Goal: Transaction & Acquisition: Book appointment/travel/reservation

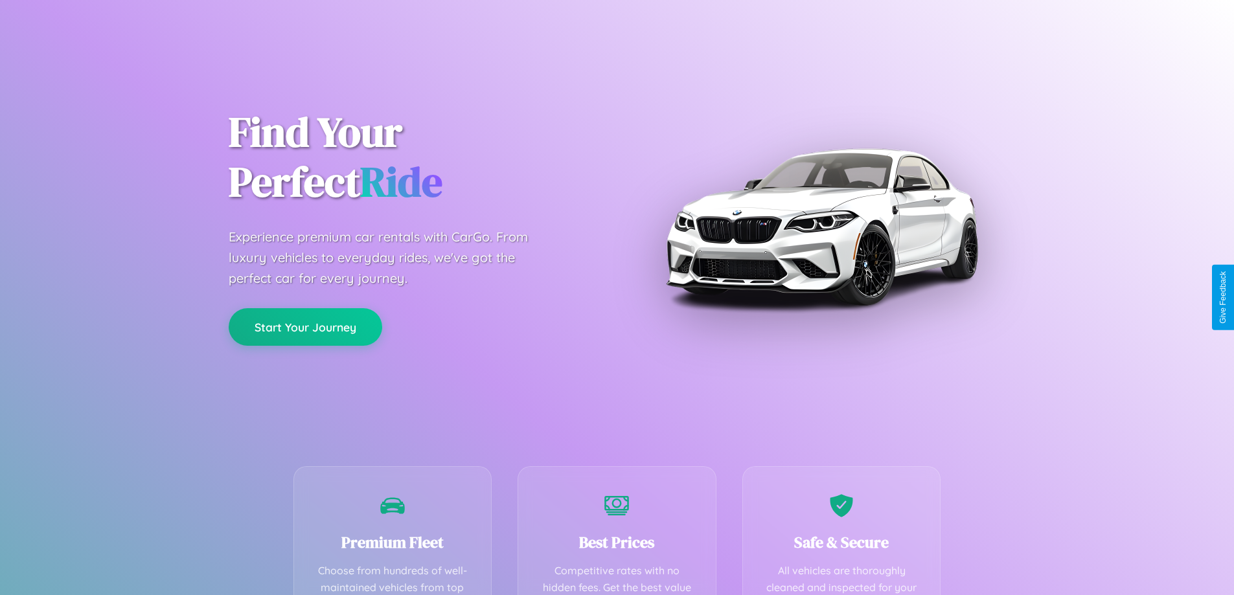
scroll to position [378, 0]
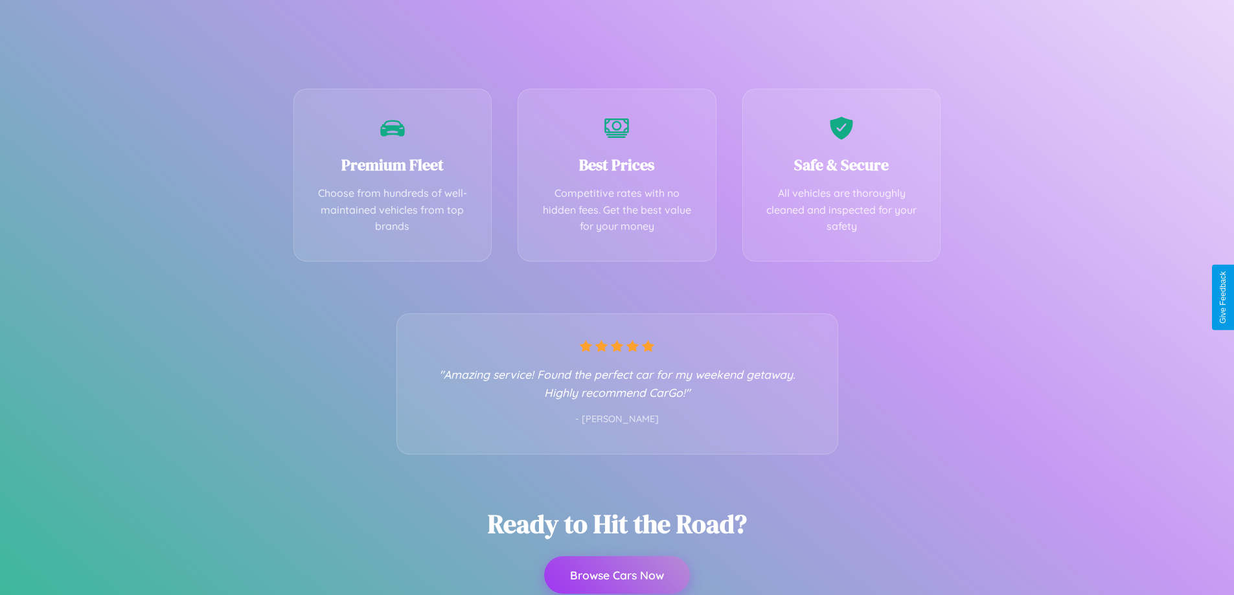
click at [617, 575] on button "Browse Cars Now" at bounding box center [617, 576] width 146 height 38
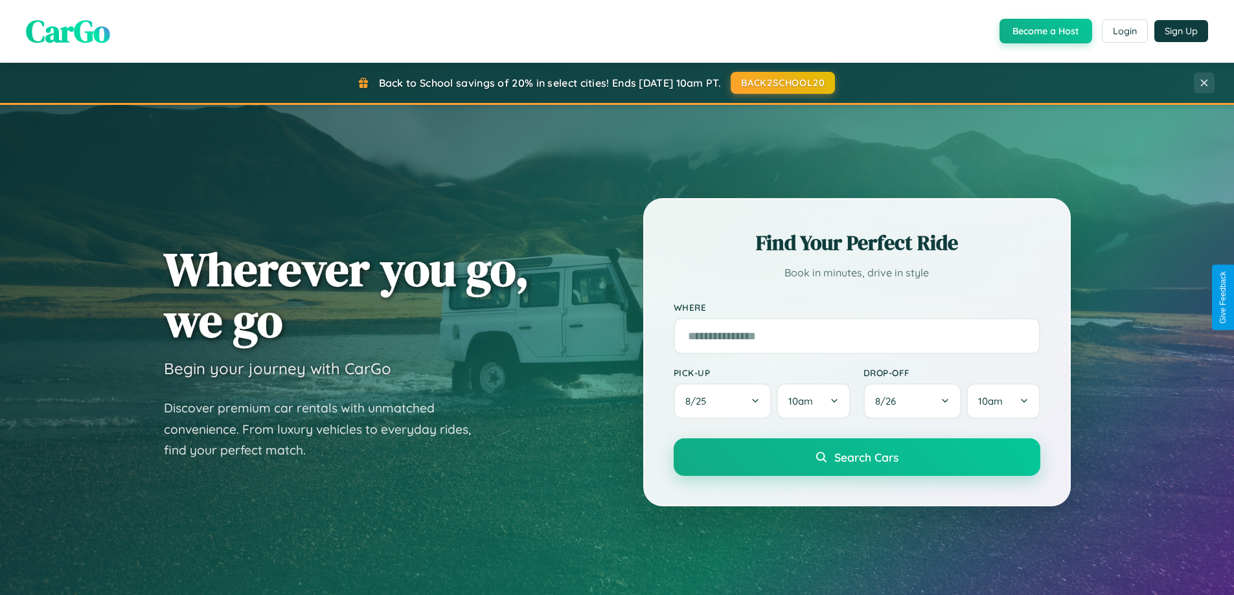
scroll to position [38, 0]
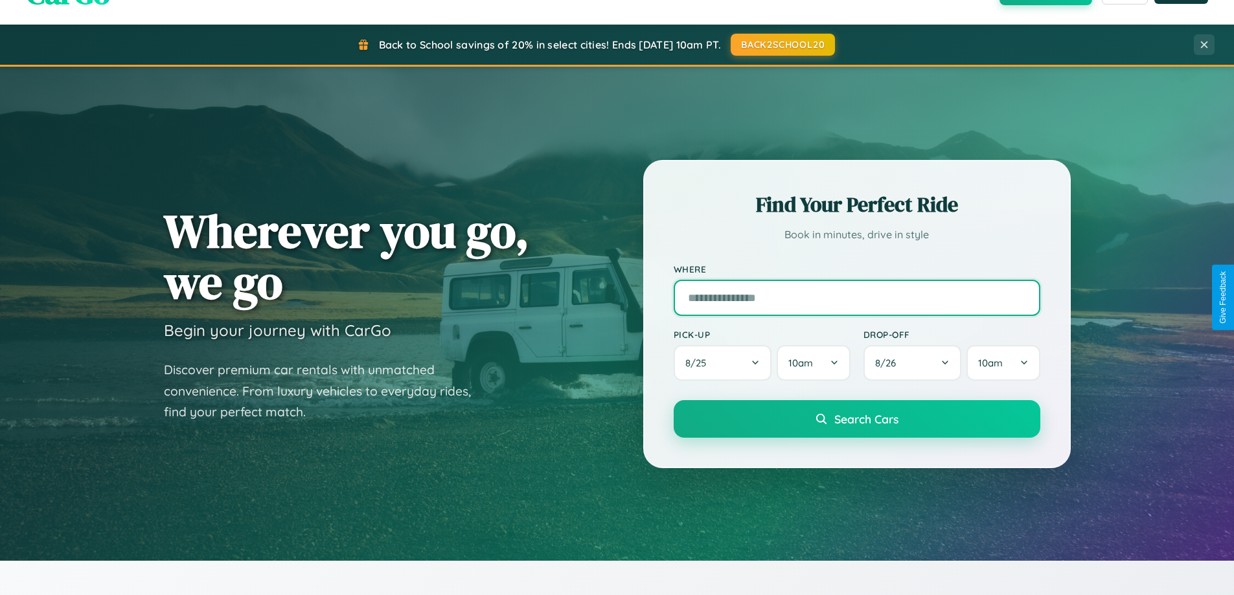
click at [857, 297] on input "text" at bounding box center [857, 298] width 367 height 36
type input "*******"
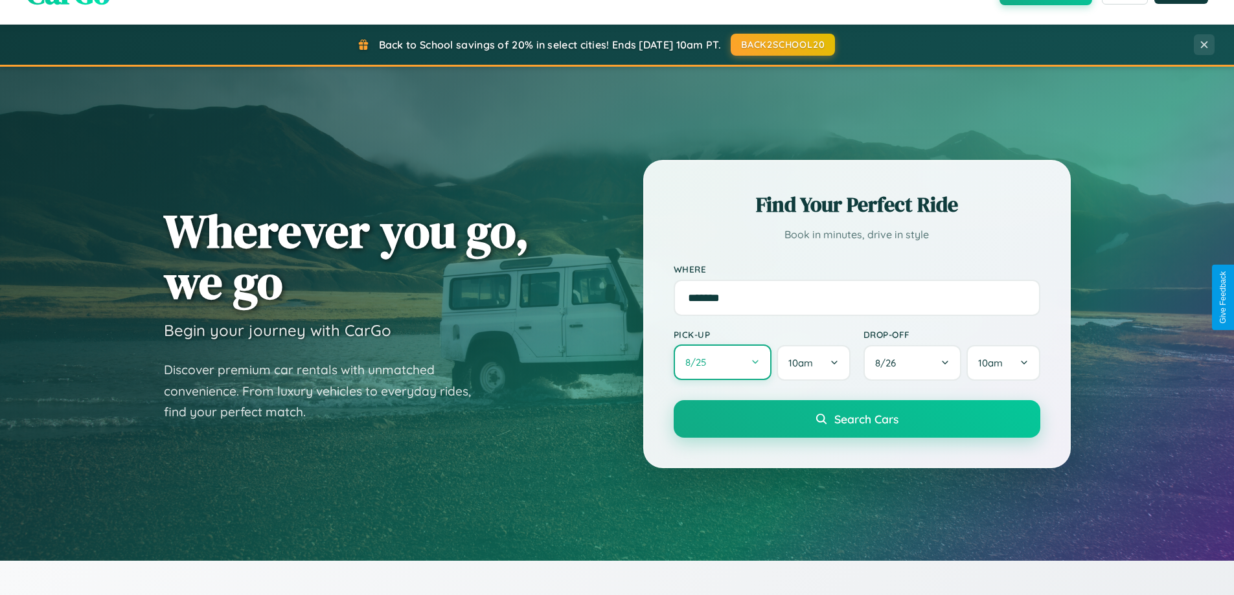
click at [722, 363] on button "8 / 25" at bounding box center [723, 363] width 98 height 36
select select "*"
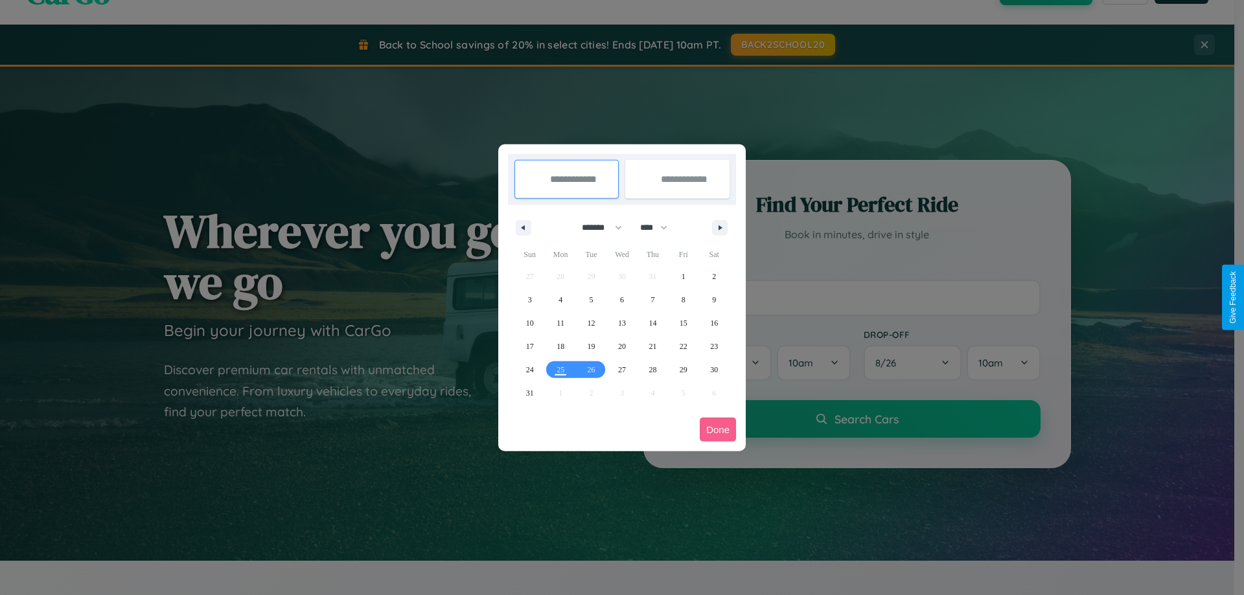
click at [596, 227] on select "******* ******** ***** ***** *** **** **** ****** ********* ******* ******** **…" at bounding box center [599, 227] width 55 height 21
click at [660, 227] on select "**** **** **** **** **** **** **** **** **** **** **** **** **** **** **** ****…" at bounding box center [653, 227] width 39 height 21
select select "****"
click at [714, 299] on span "8" at bounding box center [714, 299] width 4 height 23
type input "**********"
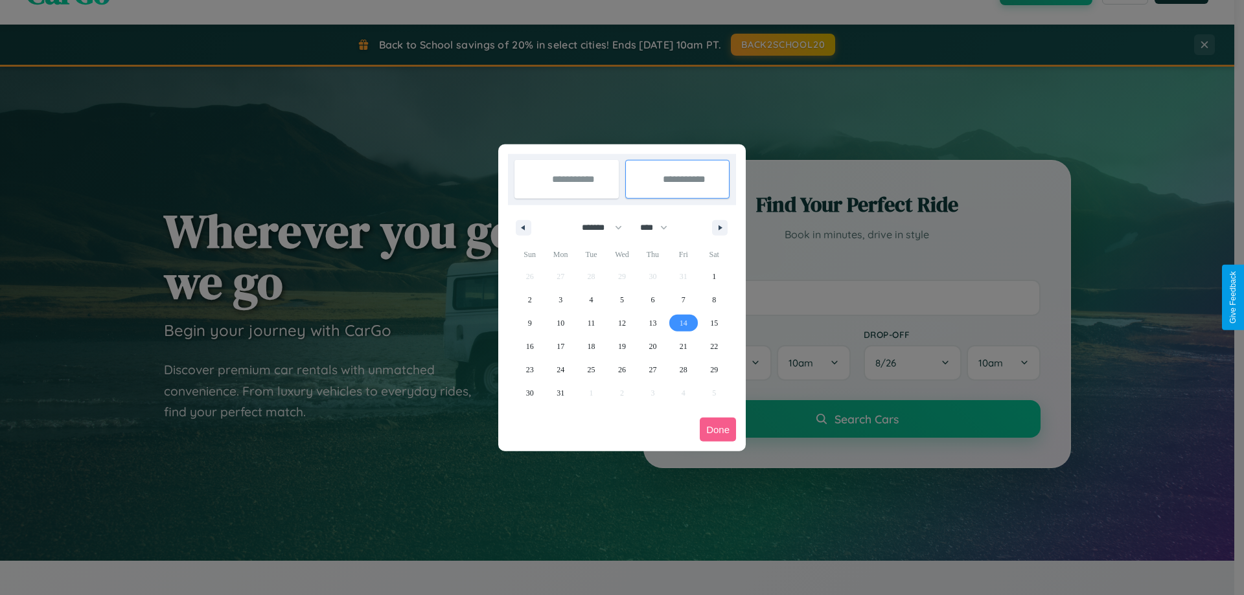
click at [683, 323] on span "14" at bounding box center [684, 323] width 8 height 23
type input "**********"
click at [718, 430] on button "Done" at bounding box center [718, 430] width 36 height 24
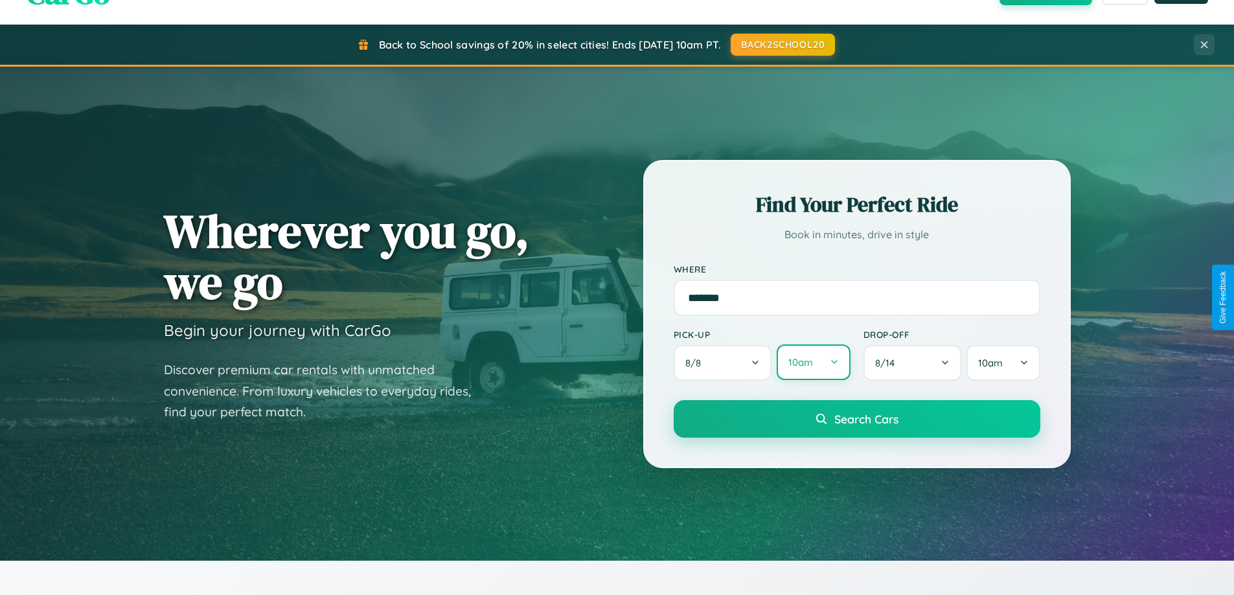
click at [813, 363] on button "10am" at bounding box center [813, 363] width 73 height 36
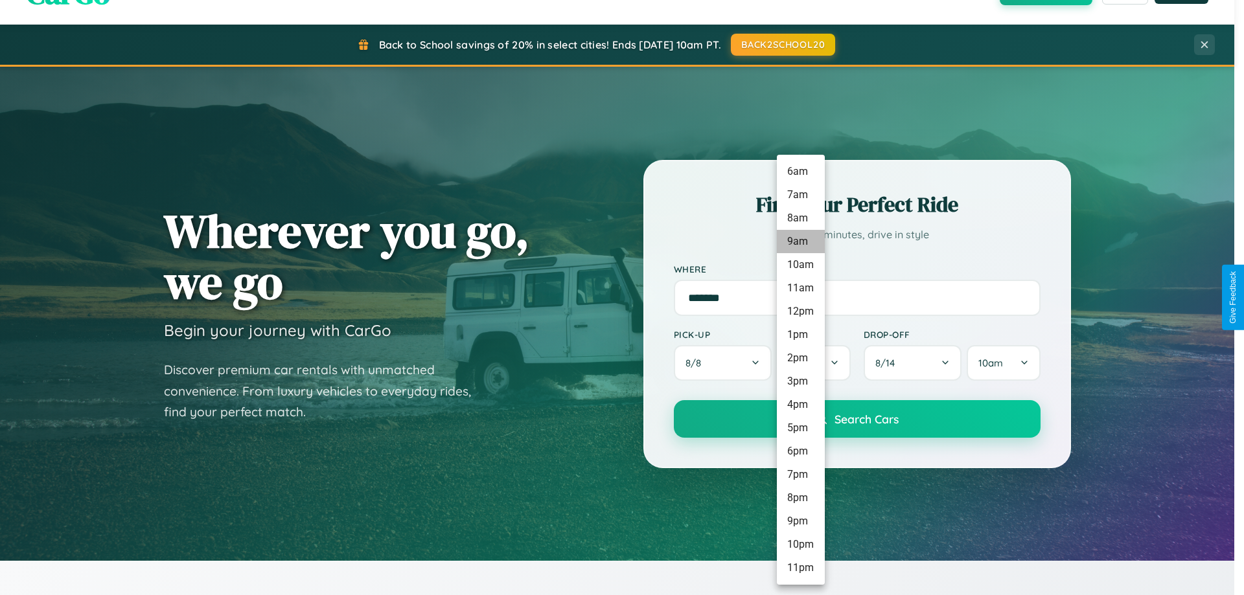
click at [800, 242] on li "9am" at bounding box center [801, 241] width 48 height 23
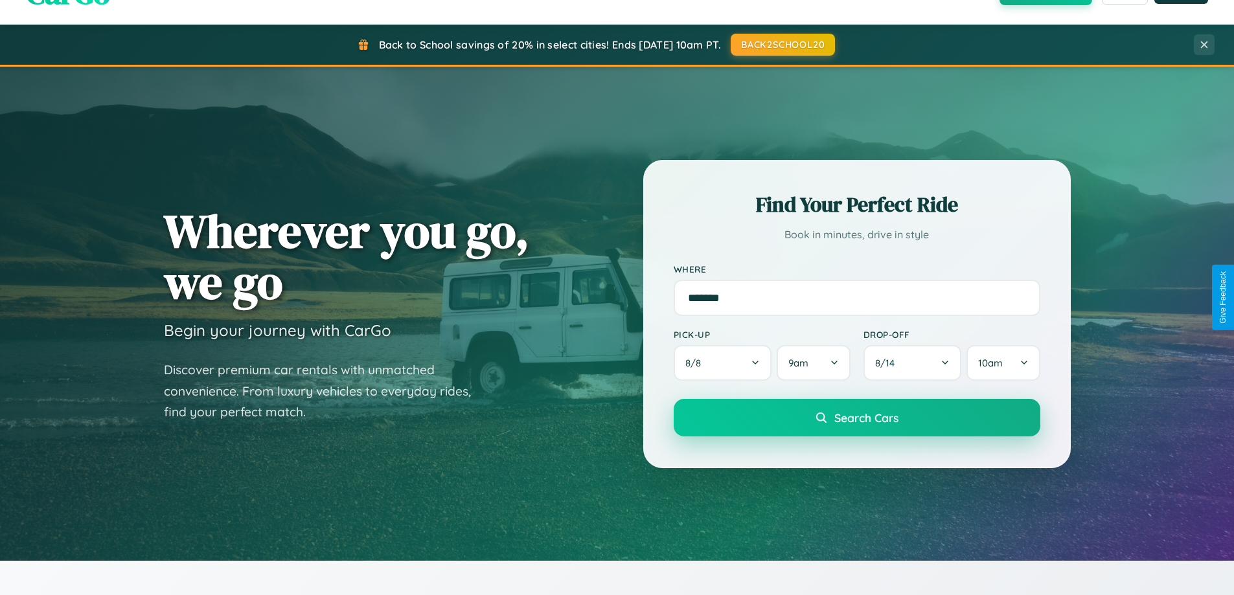
click at [857, 419] on span "Search Cars" at bounding box center [867, 418] width 64 height 14
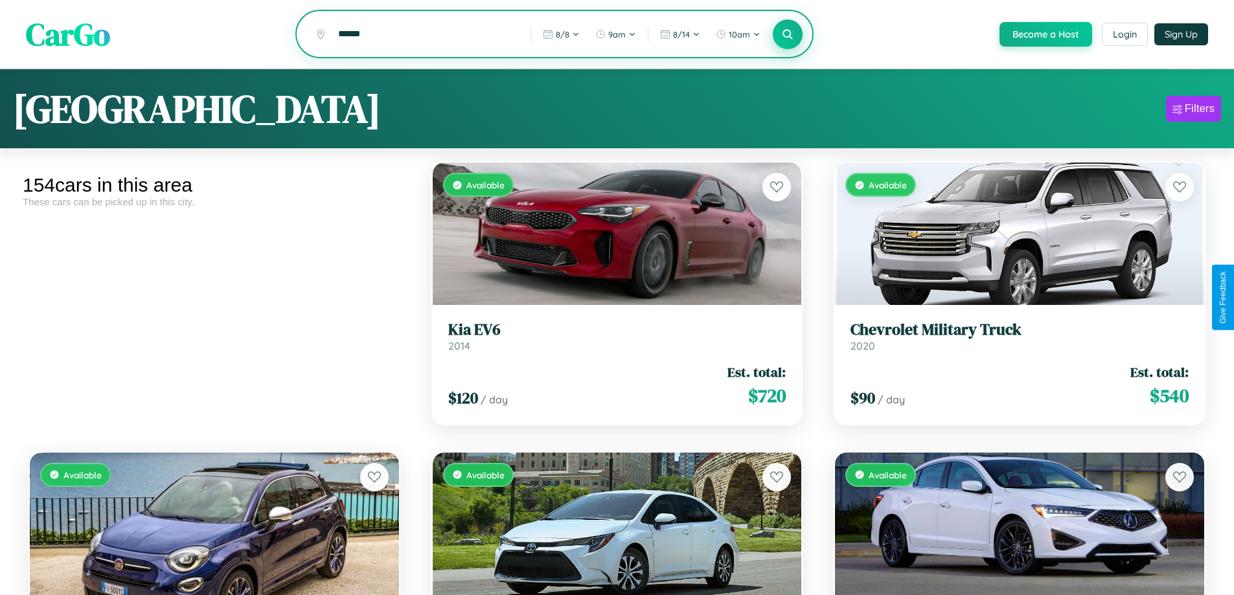
click at [787, 35] on icon at bounding box center [788, 34] width 12 height 12
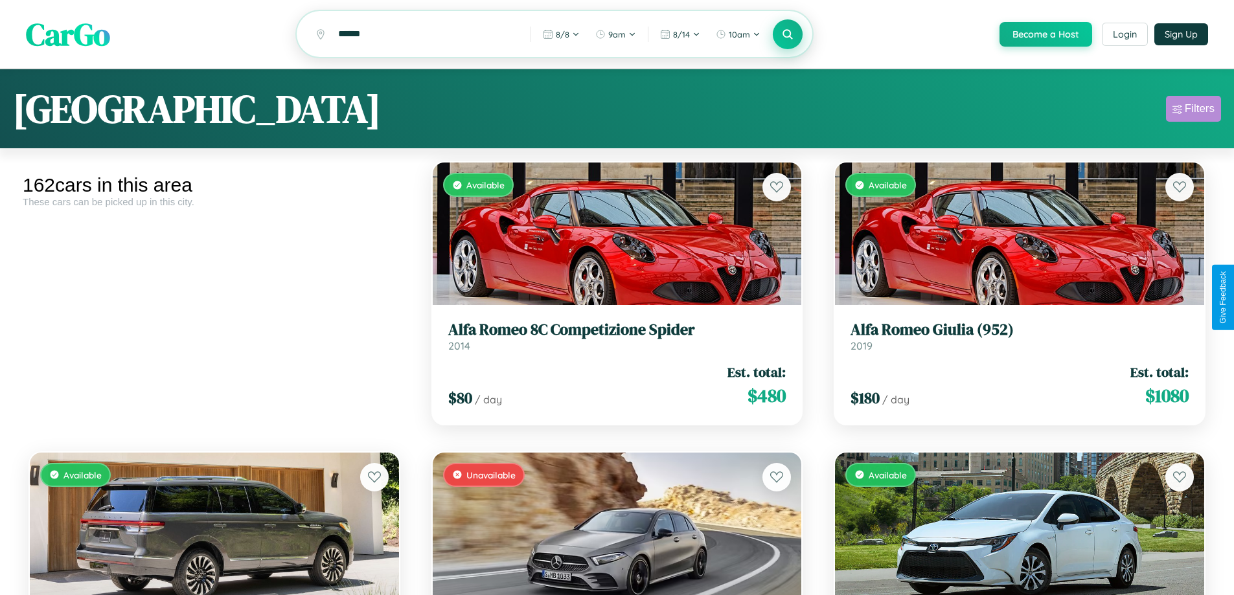
click at [1193, 111] on div "Filters" at bounding box center [1200, 108] width 30 height 13
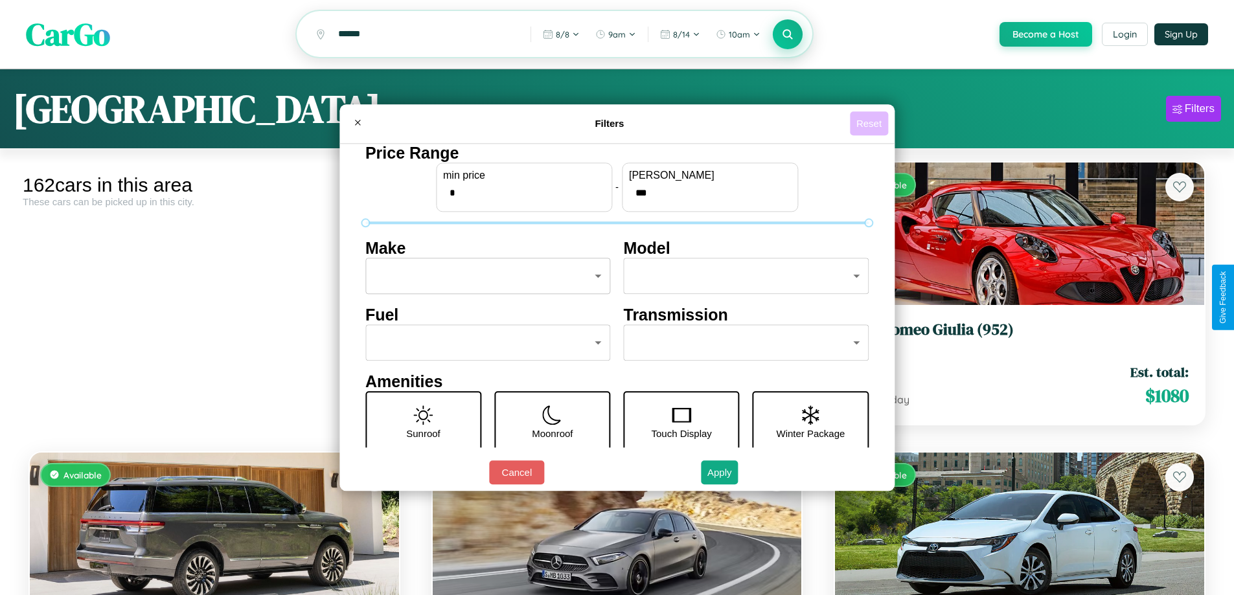
click at [871, 123] on button "Reset" at bounding box center [869, 123] width 38 height 24
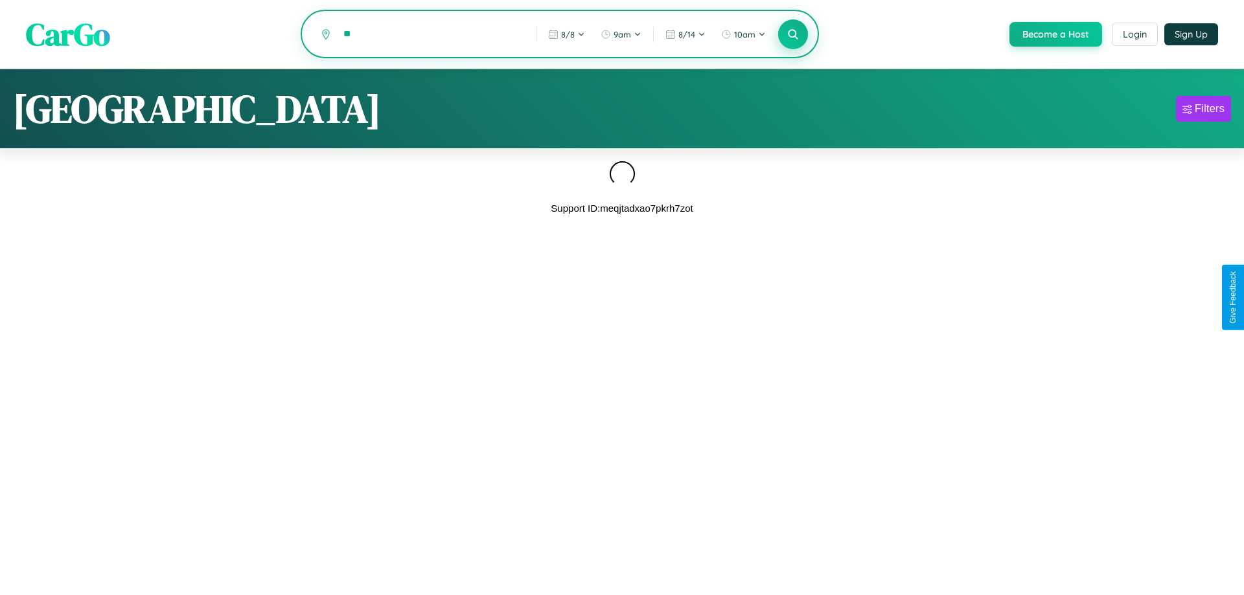
type input "*"
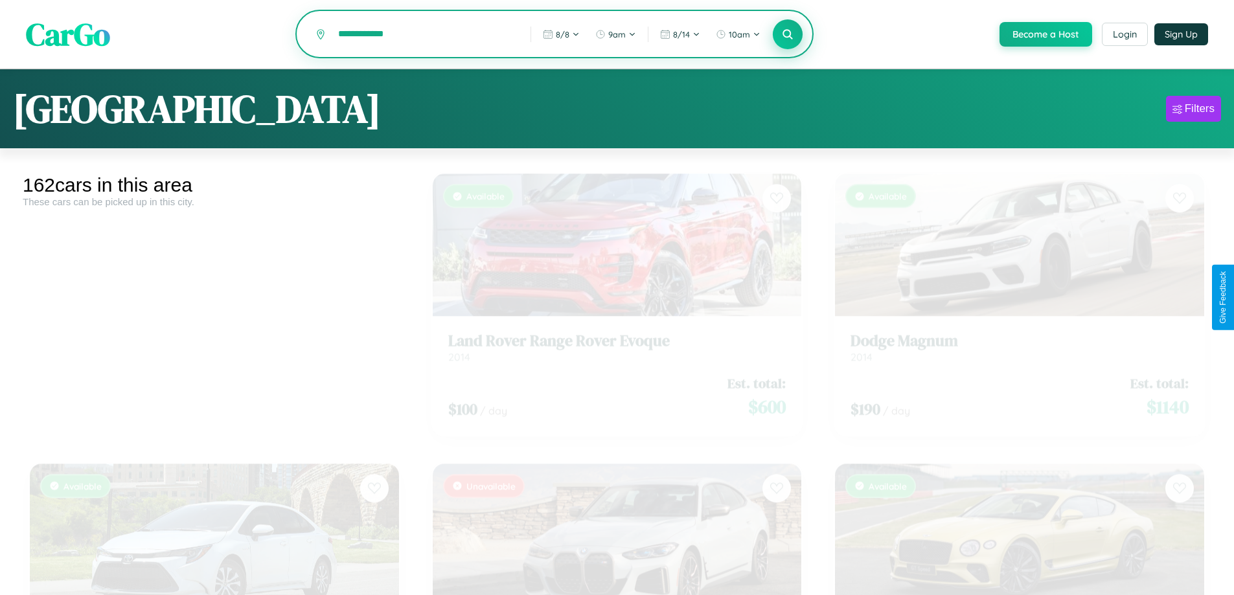
type input "**********"
click at [787, 35] on icon at bounding box center [788, 34] width 12 height 12
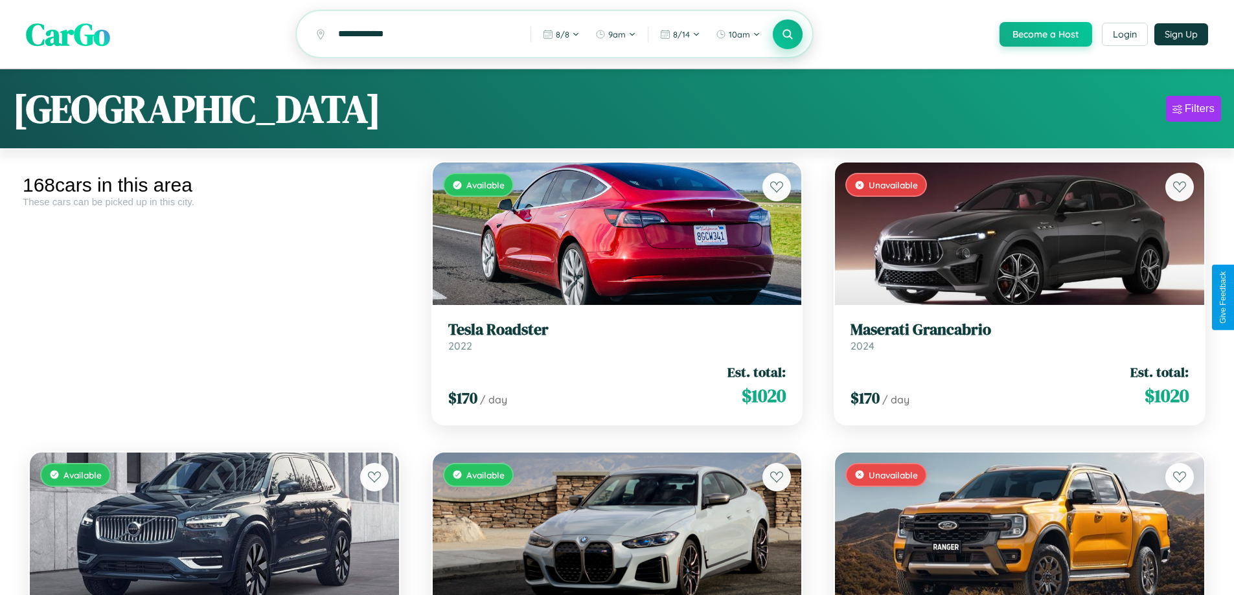
scroll to position [7726, 0]
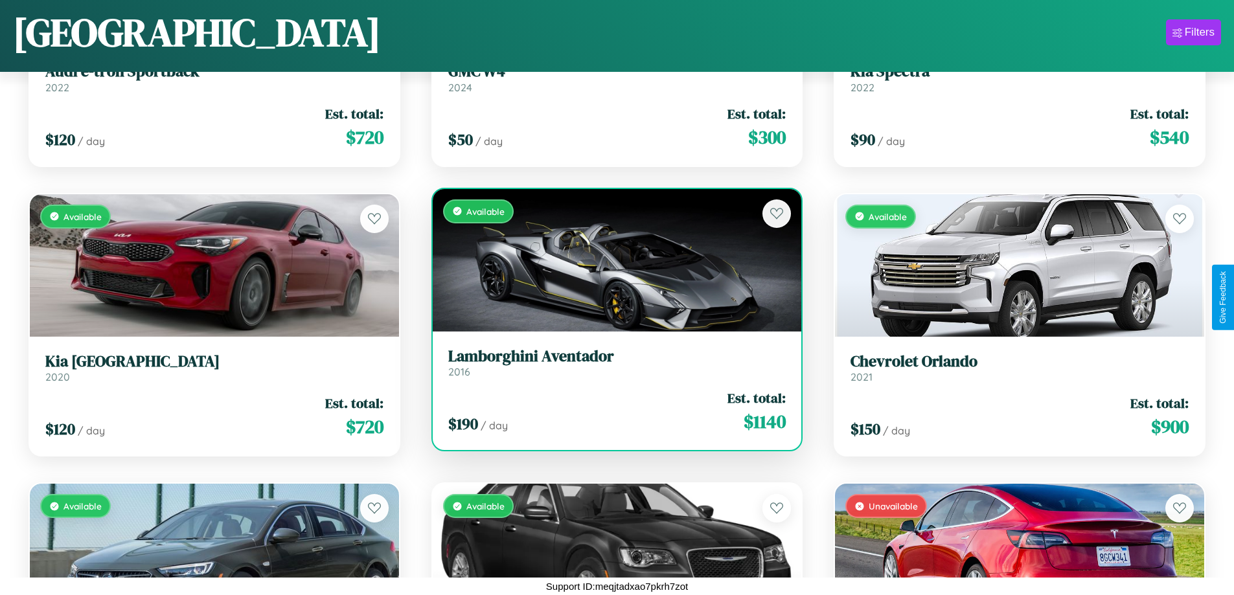
click at [612, 265] on div "Available" at bounding box center [617, 260] width 369 height 143
click at [612, 260] on div "Available" at bounding box center [617, 260] width 369 height 143
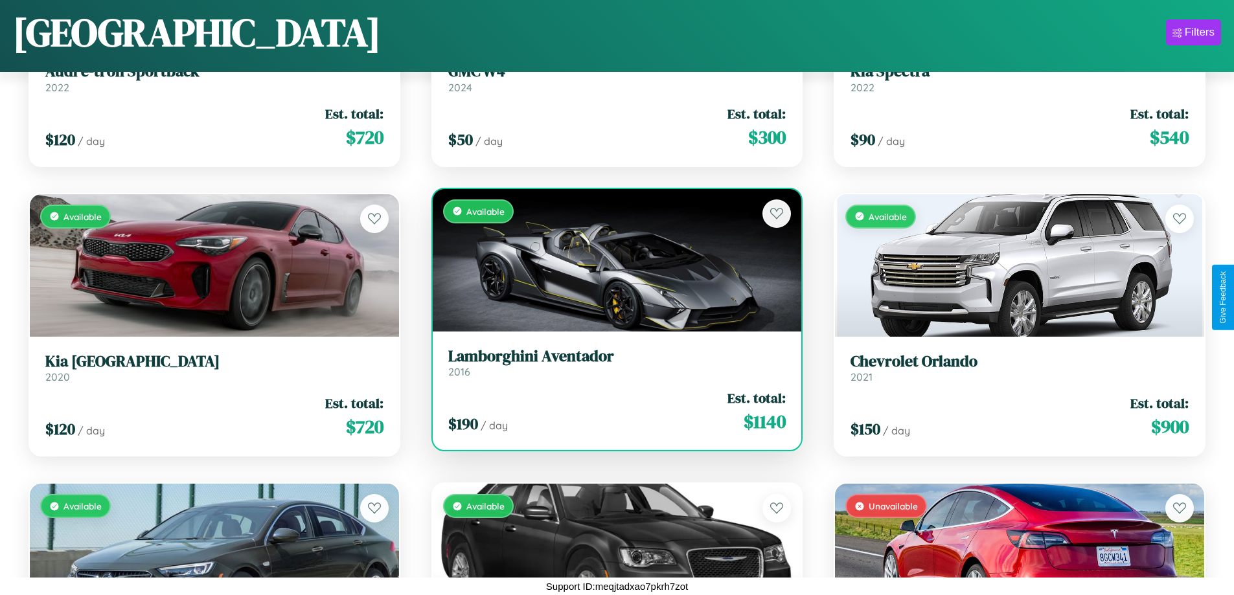
click at [612, 260] on div "Available" at bounding box center [617, 260] width 369 height 143
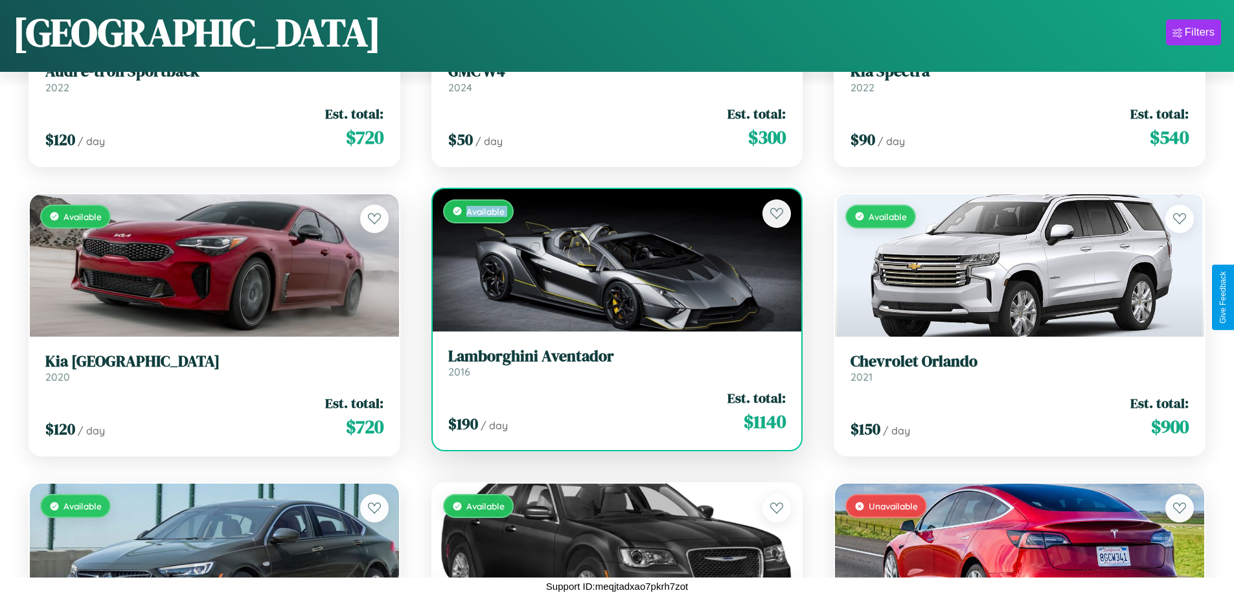
click at [612, 260] on div "Available" at bounding box center [617, 260] width 369 height 143
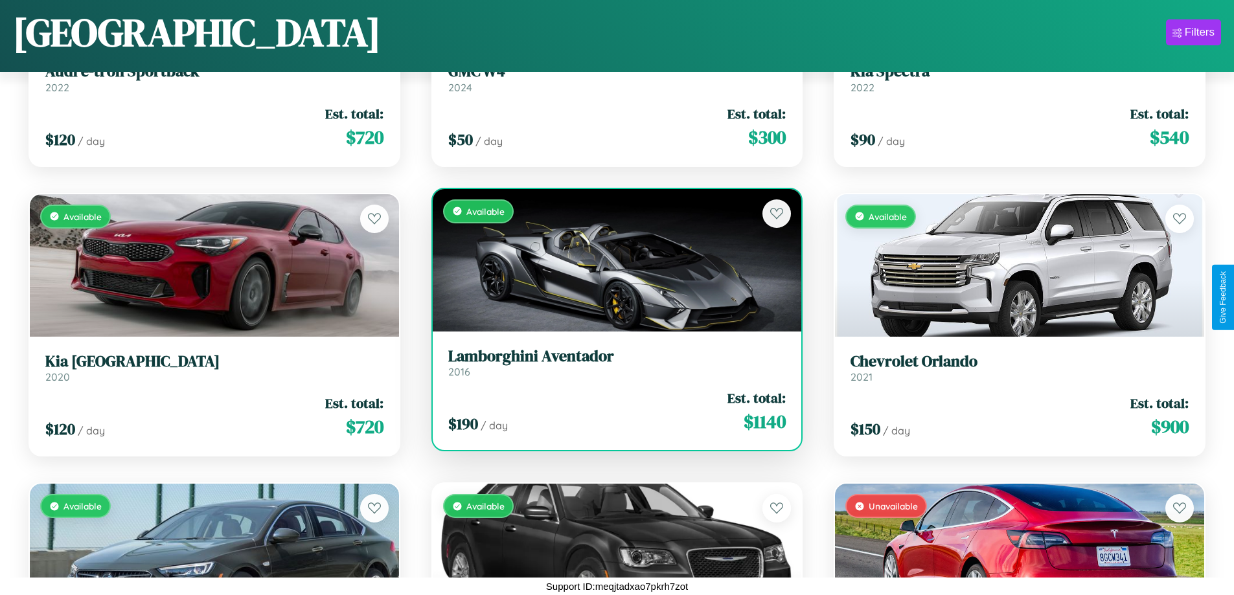
click at [612, 260] on div "Available" at bounding box center [617, 260] width 369 height 143
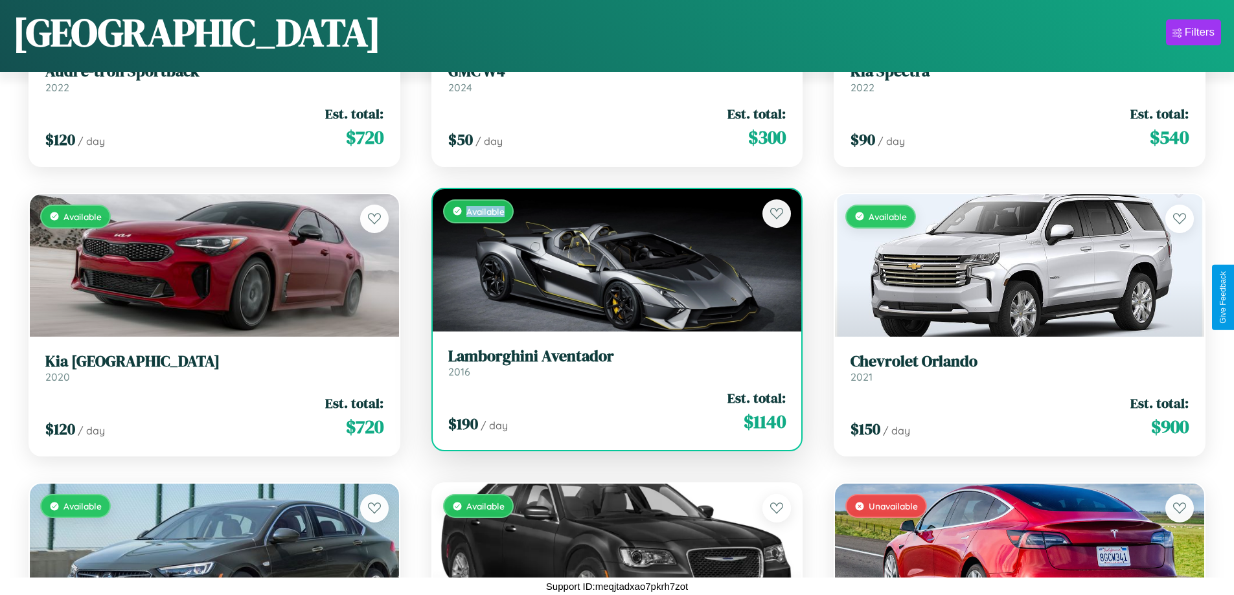
click at [612, 260] on div "Available" at bounding box center [617, 260] width 369 height 143
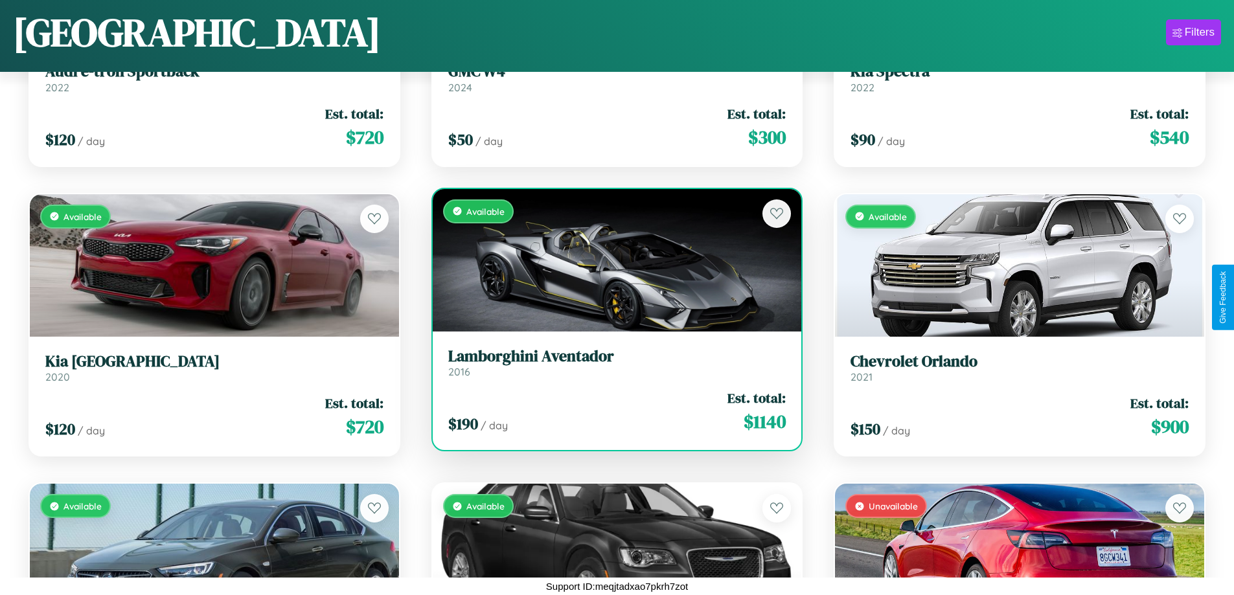
click at [612, 362] on h3 "Lamborghini Aventador" at bounding box center [617, 356] width 338 height 19
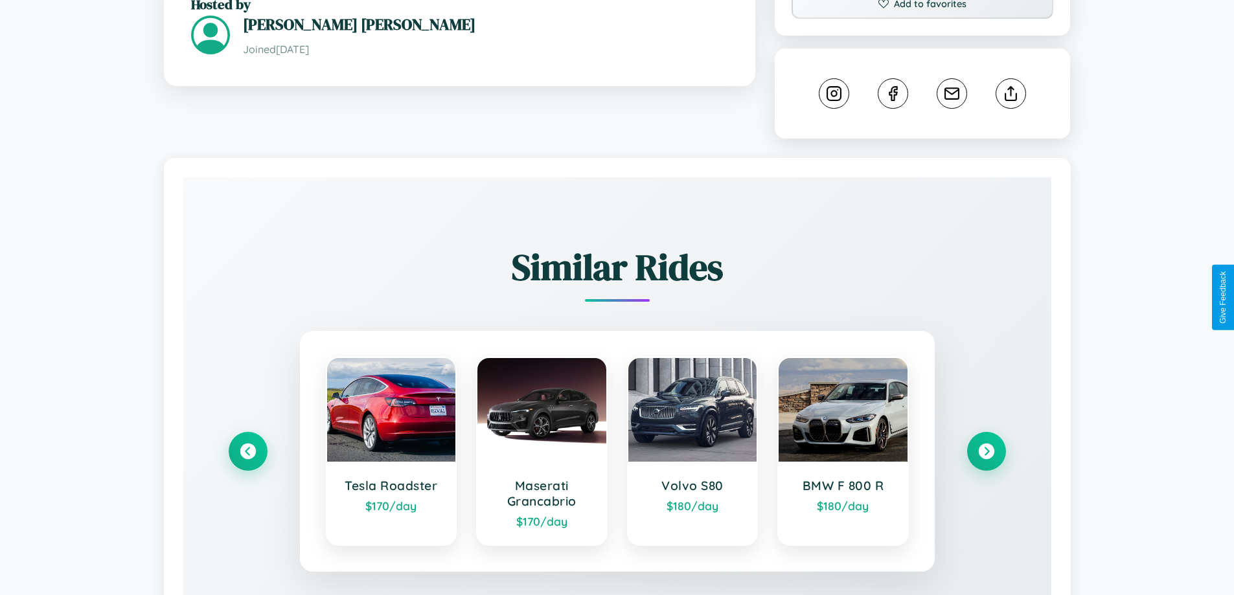
scroll to position [744, 0]
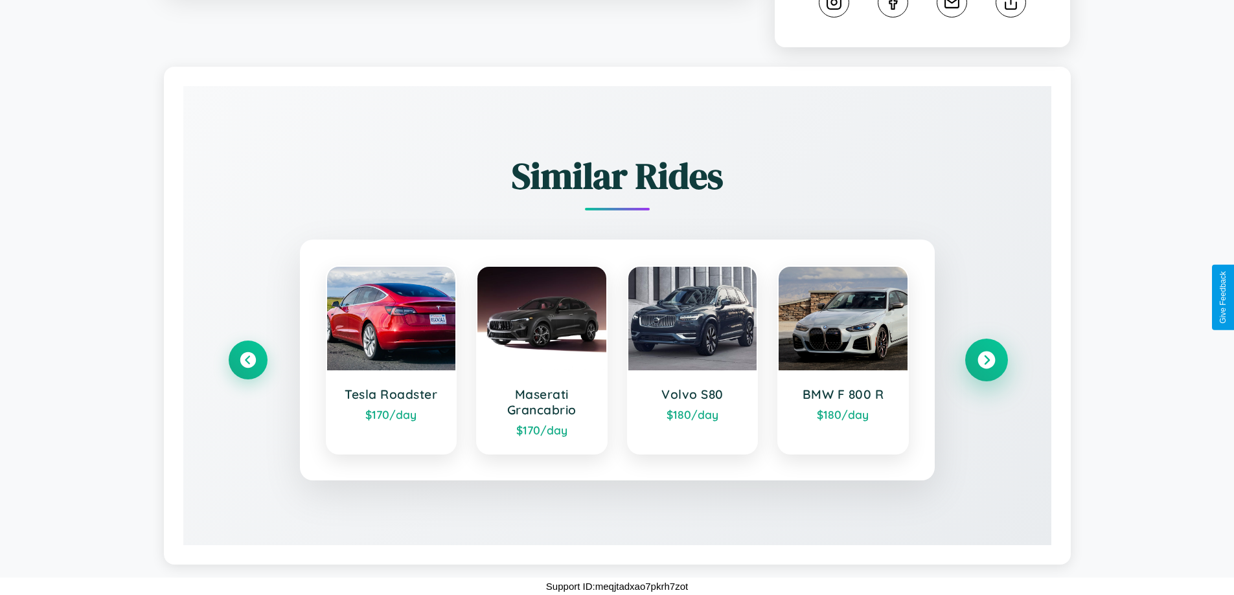
click at [986, 360] on icon at bounding box center [986, 360] width 17 height 17
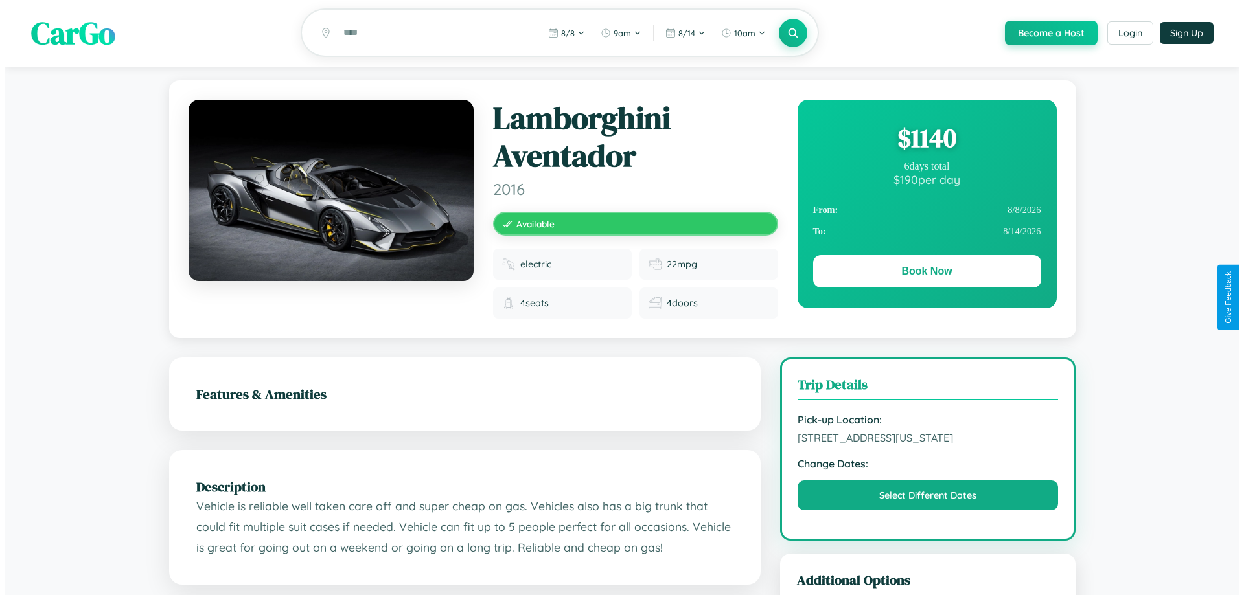
scroll to position [0, 0]
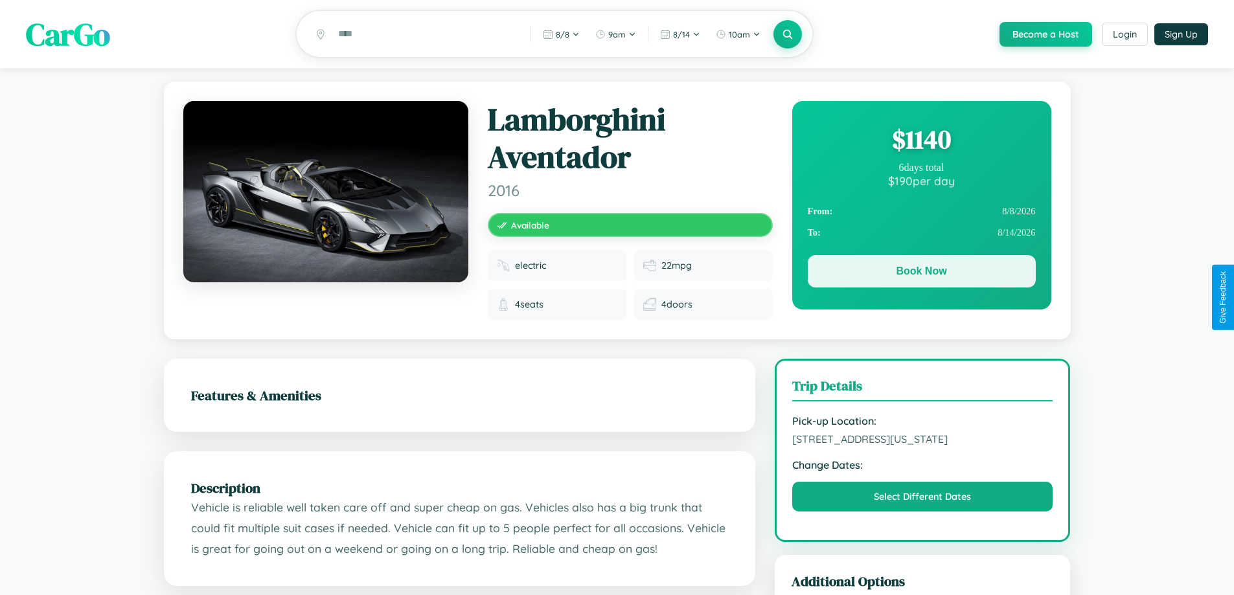
click at [921, 273] on button "Book Now" at bounding box center [922, 271] width 228 height 32
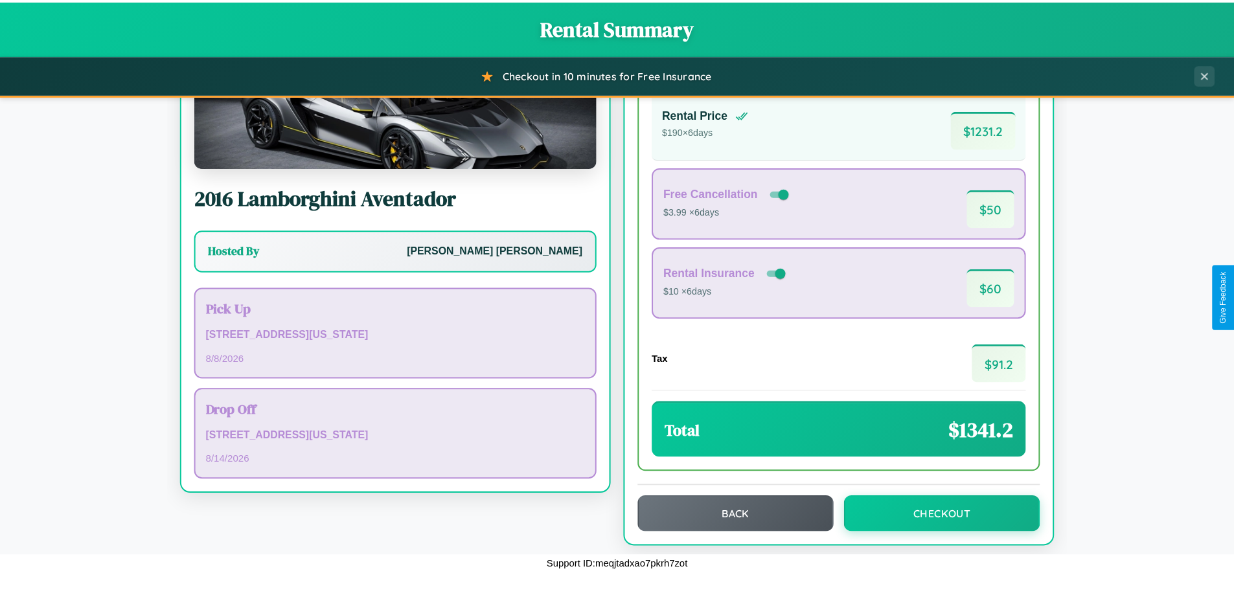
scroll to position [89, 0]
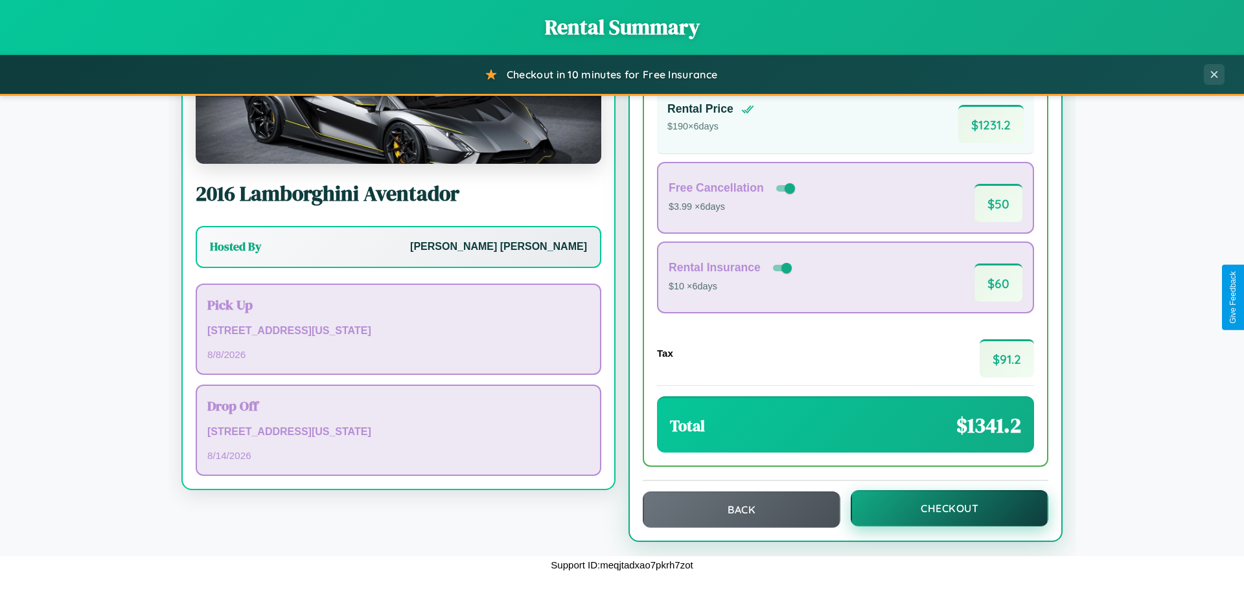
click at [941, 509] on button "Checkout" at bounding box center [950, 508] width 198 height 36
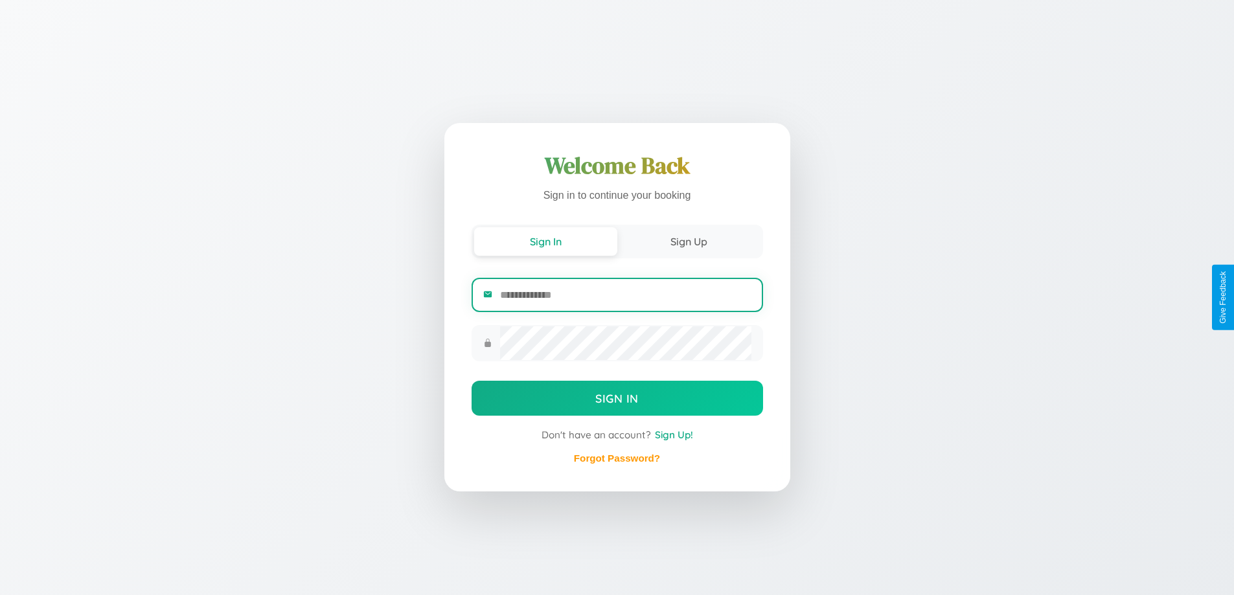
click at [625, 297] on input "email" at bounding box center [625, 295] width 251 height 32
type input "**********"
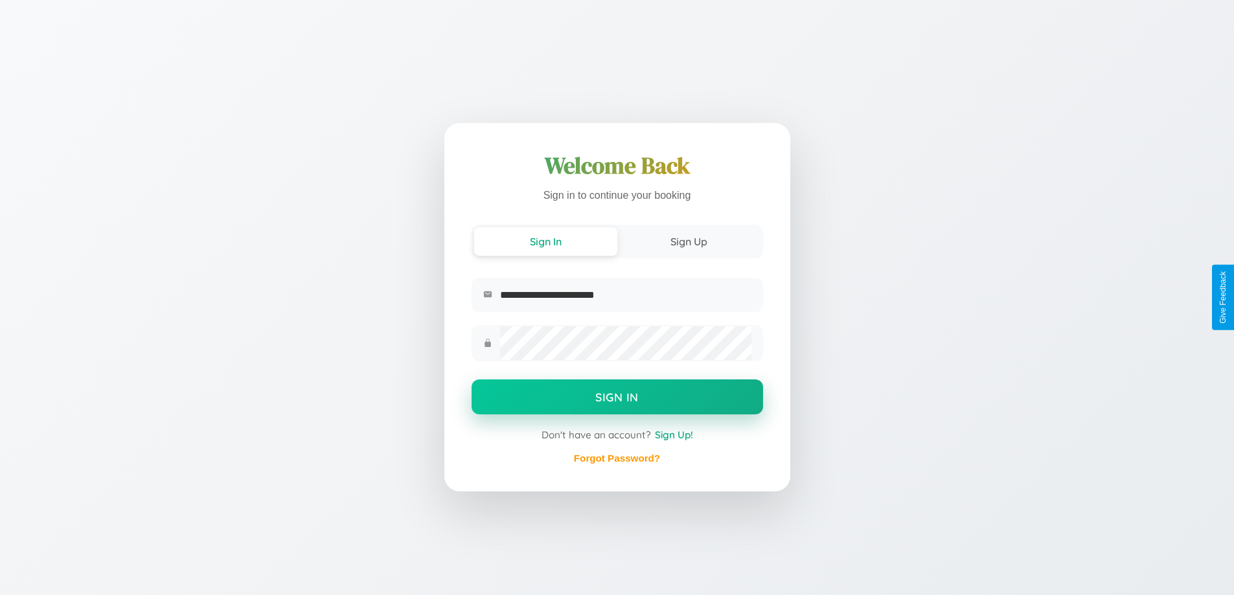
click at [617, 399] on button "Sign In" at bounding box center [618, 397] width 292 height 35
